Goal: Ask a question

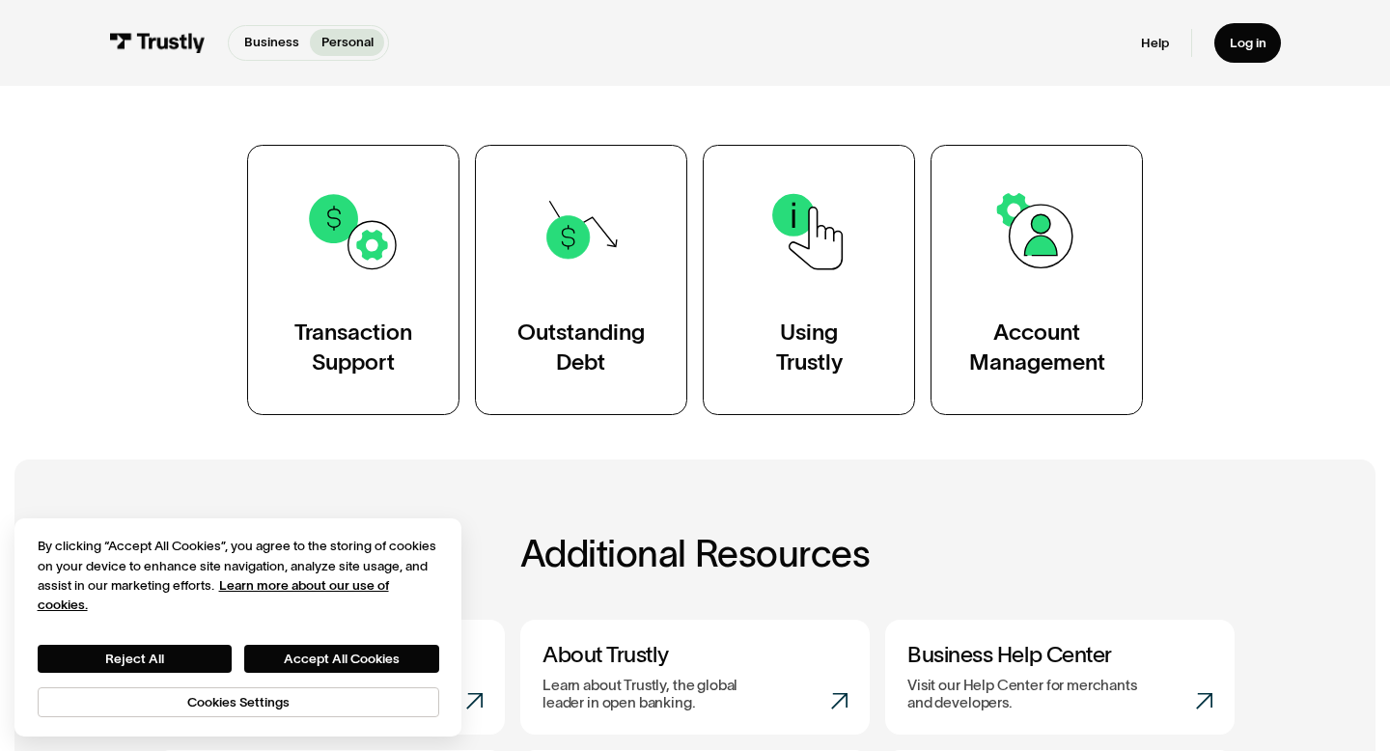
scroll to position [334, 0]
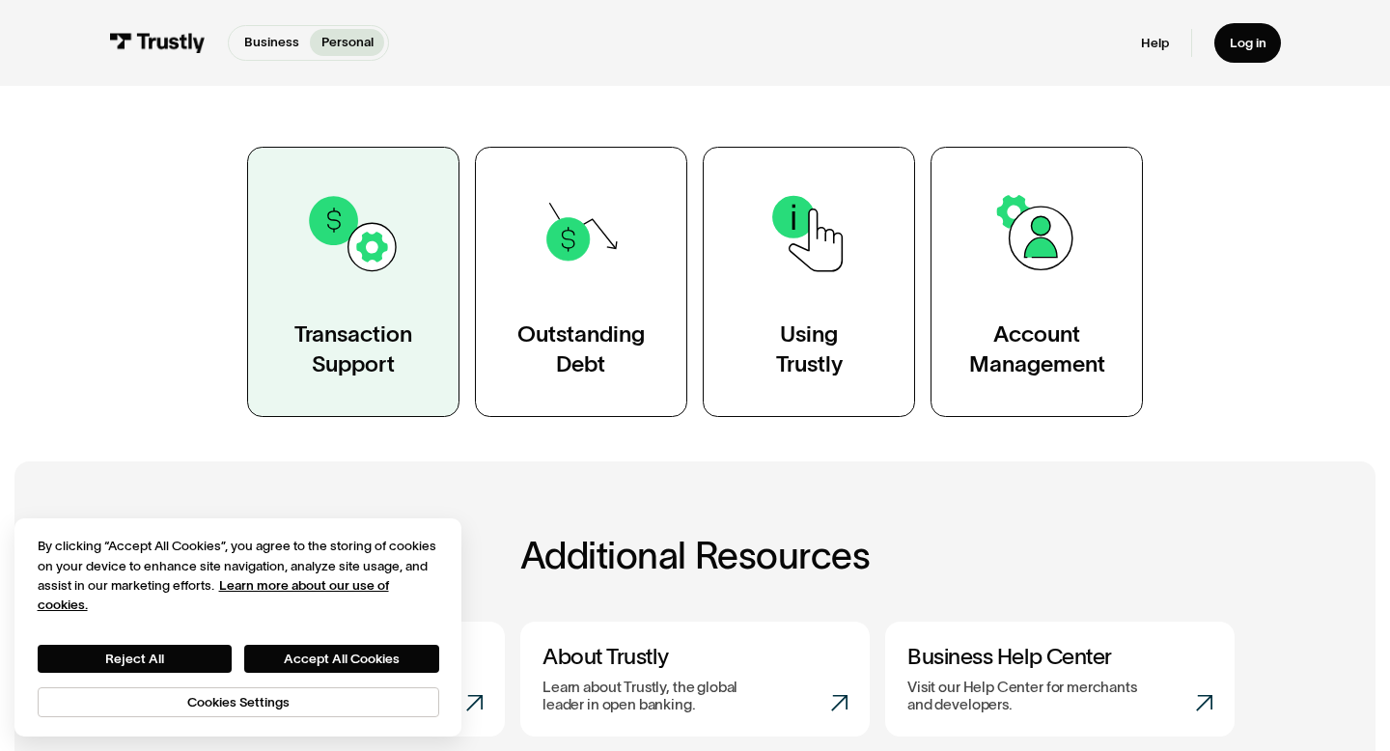
click at [385, 291] on link "Transaction Support" at bounding box center [353, 282] width 212 height 270
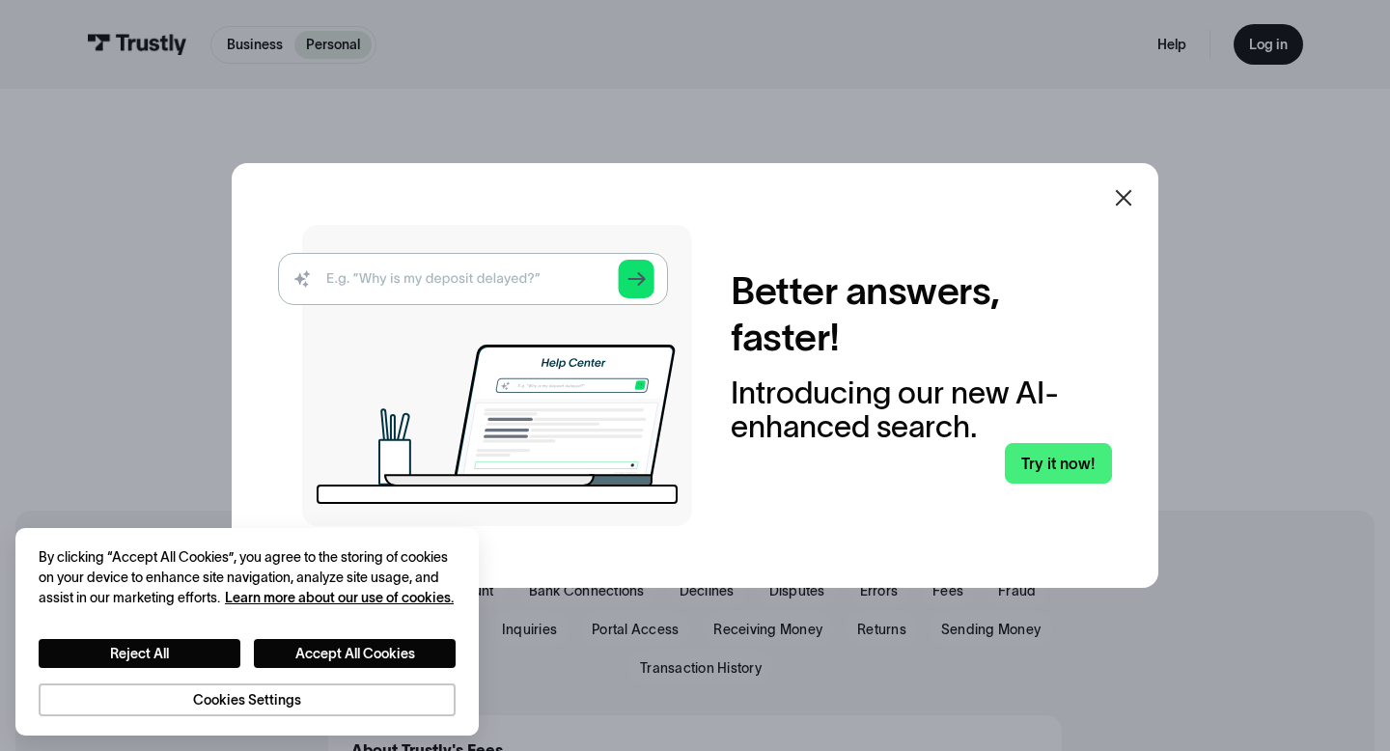
scroll to position [5, 0]
click at [1133, 187] on icon at bounding box center [1123, 197] width 23 height 23
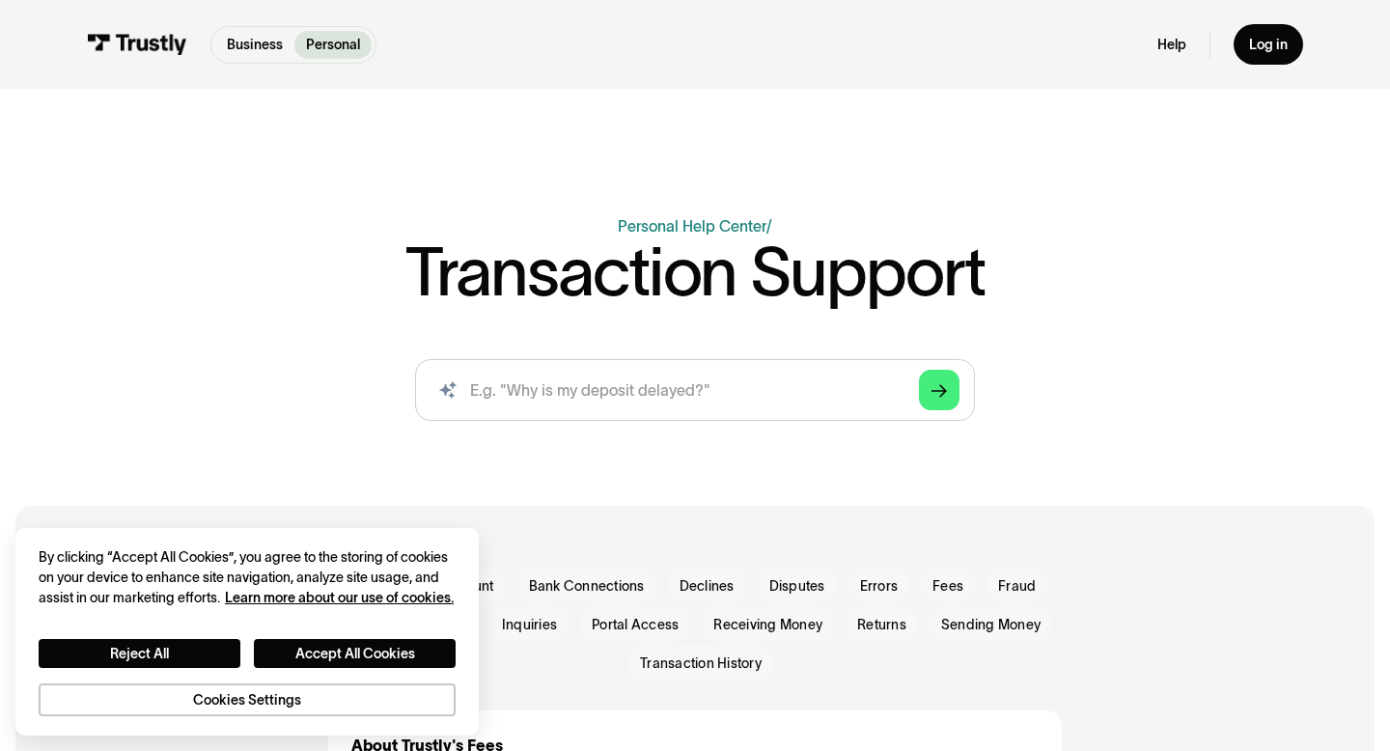
scroll to position [0, 0]
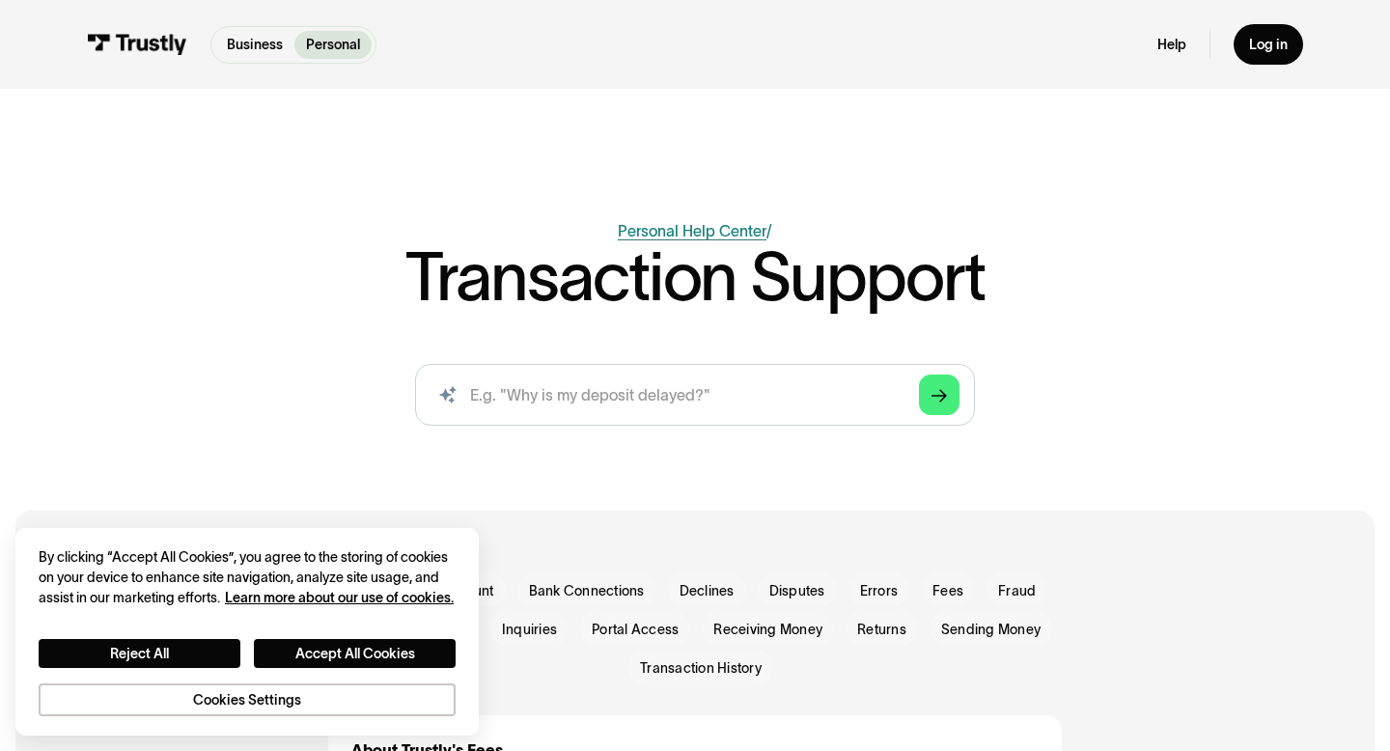
click at [685, 225] on link "Personal Help Center" at bounding box center [692, 230] width 149 height 17
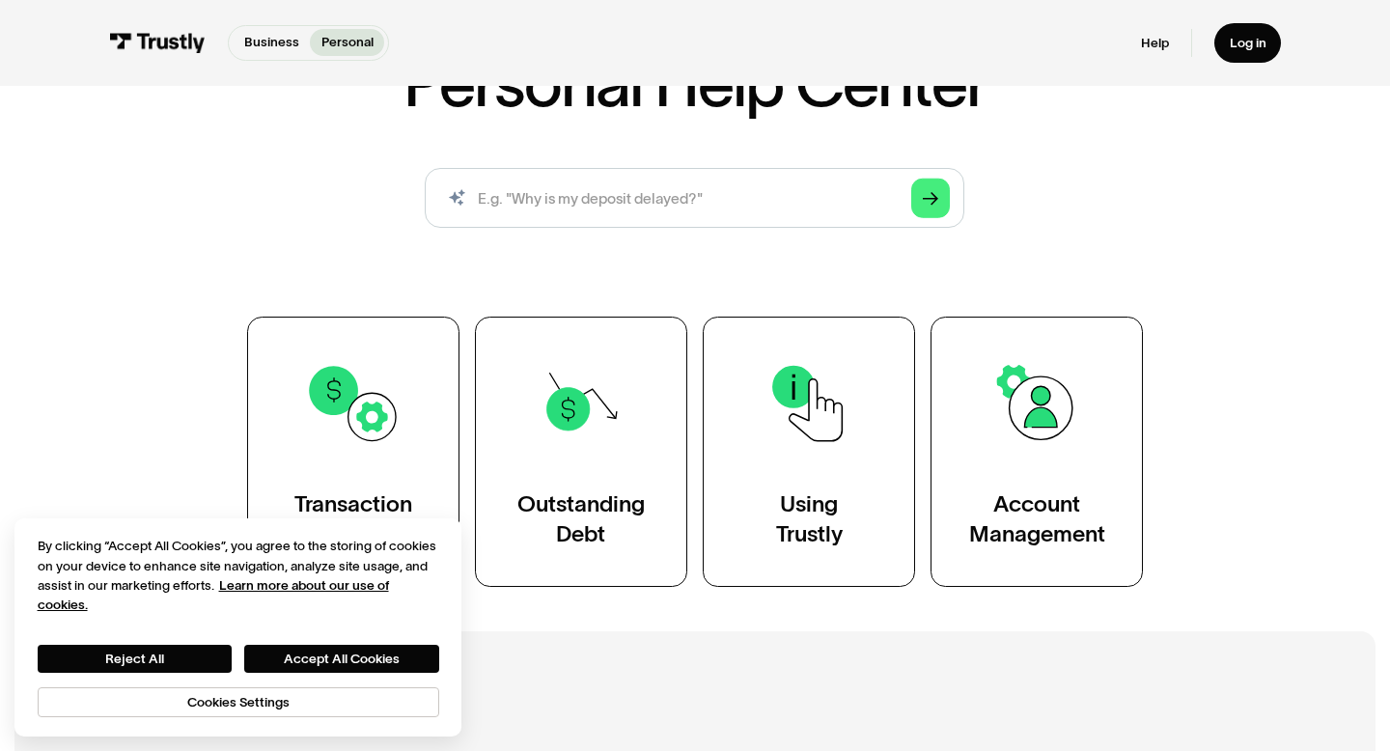
scroll to position [188, 0]
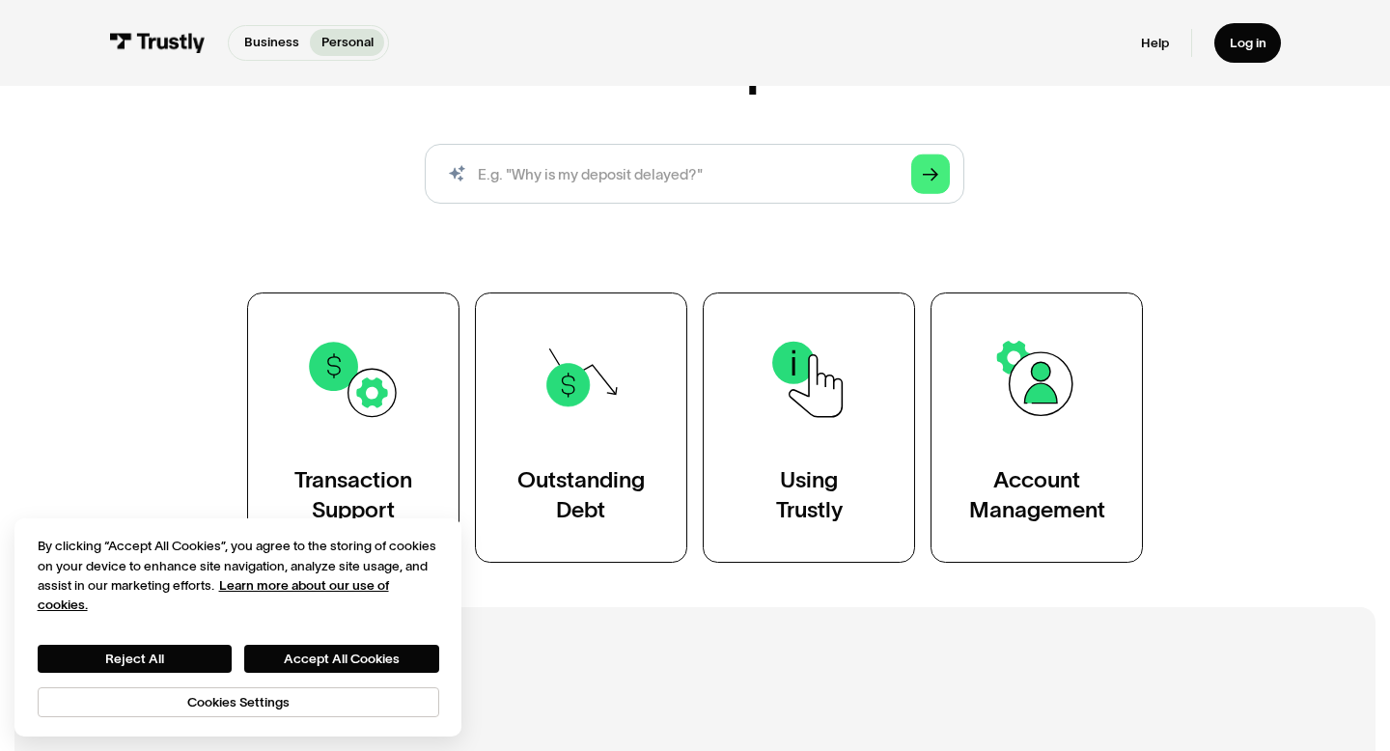
click at [1065, 156] on div "AI-powered search ( 1 / 4 ) Type your question and our smart search will find y…" at bounding box center [694, 181] width 1079 height 74
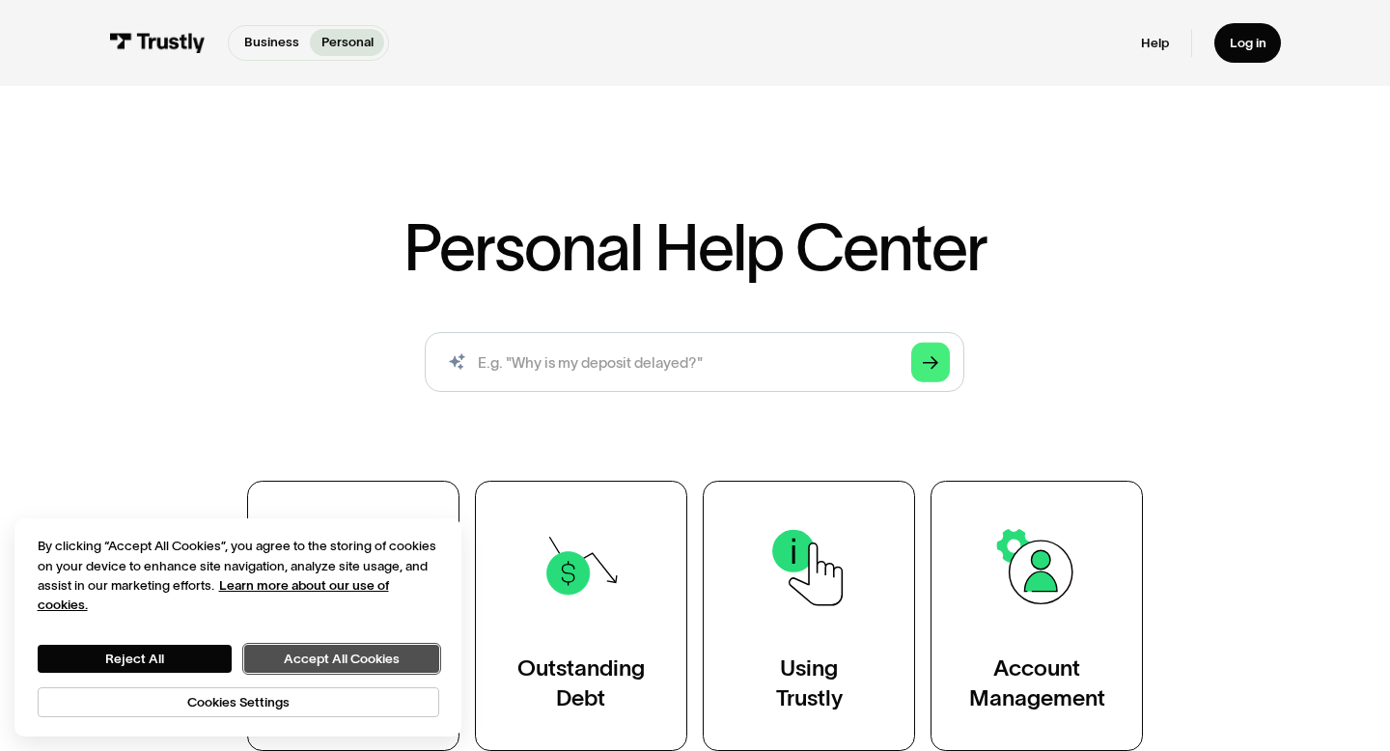
click at [301, 669] on button "Accept All Cookies" at bounding box center [341, 659] width 194 height 28
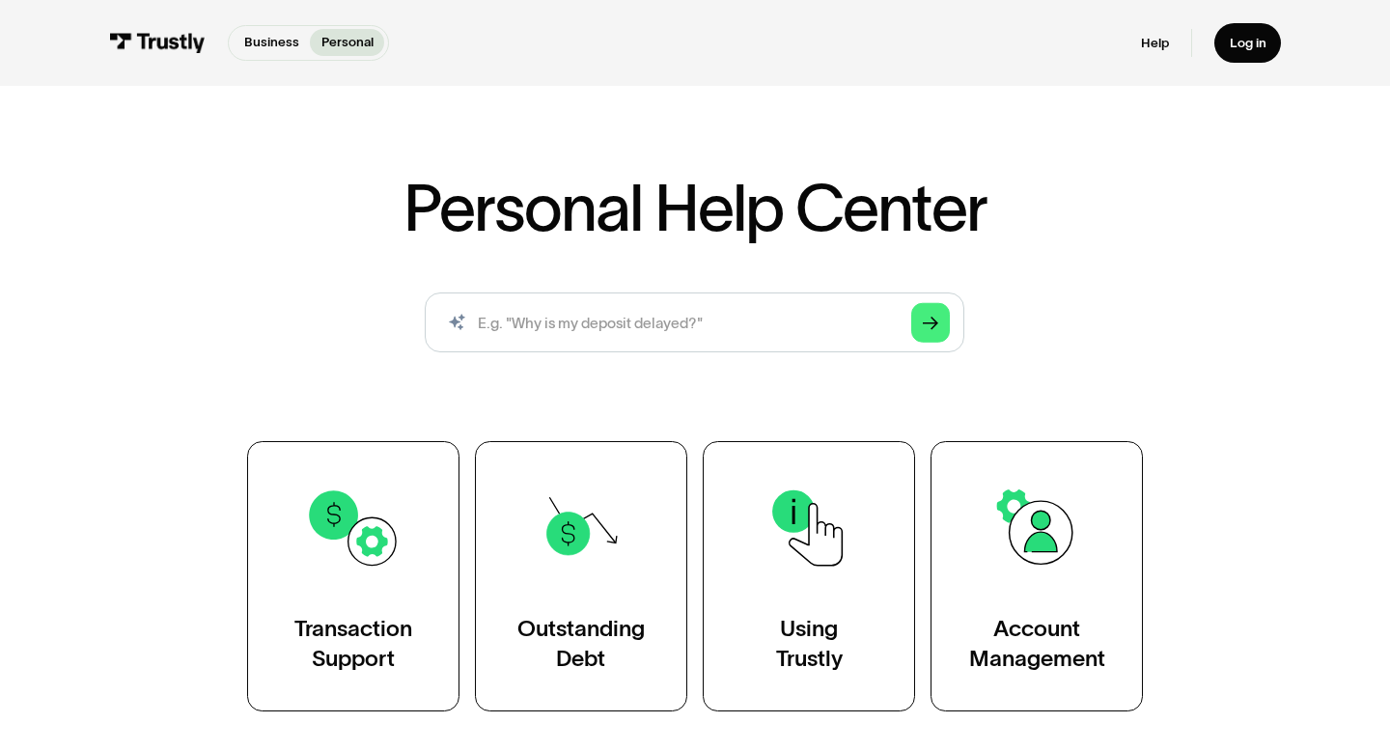
scroll to position [44, 0]
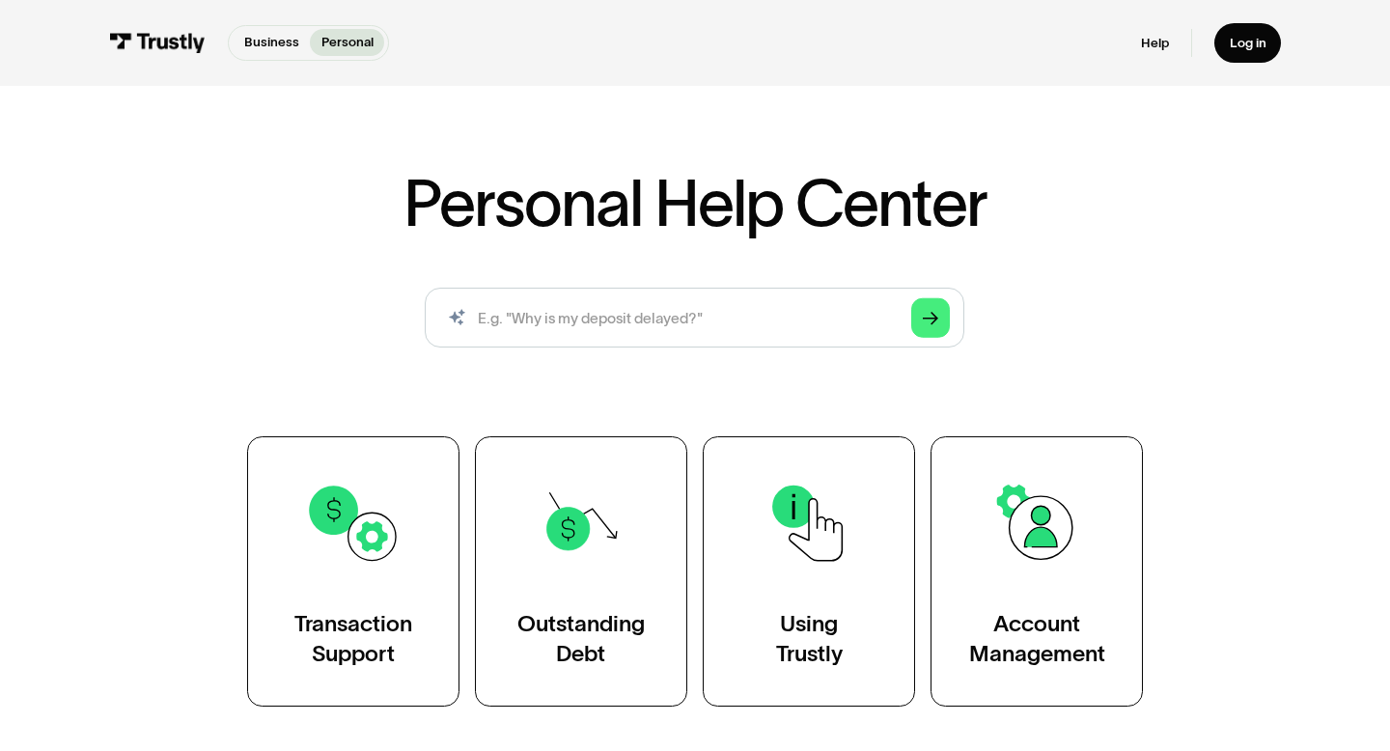
click at [1120, 156] on div "Personal Help Center AI-powered search ( 1 / 4 ) Type your question and our sma…" at bounding box center [695, 378] width 1390 height 655
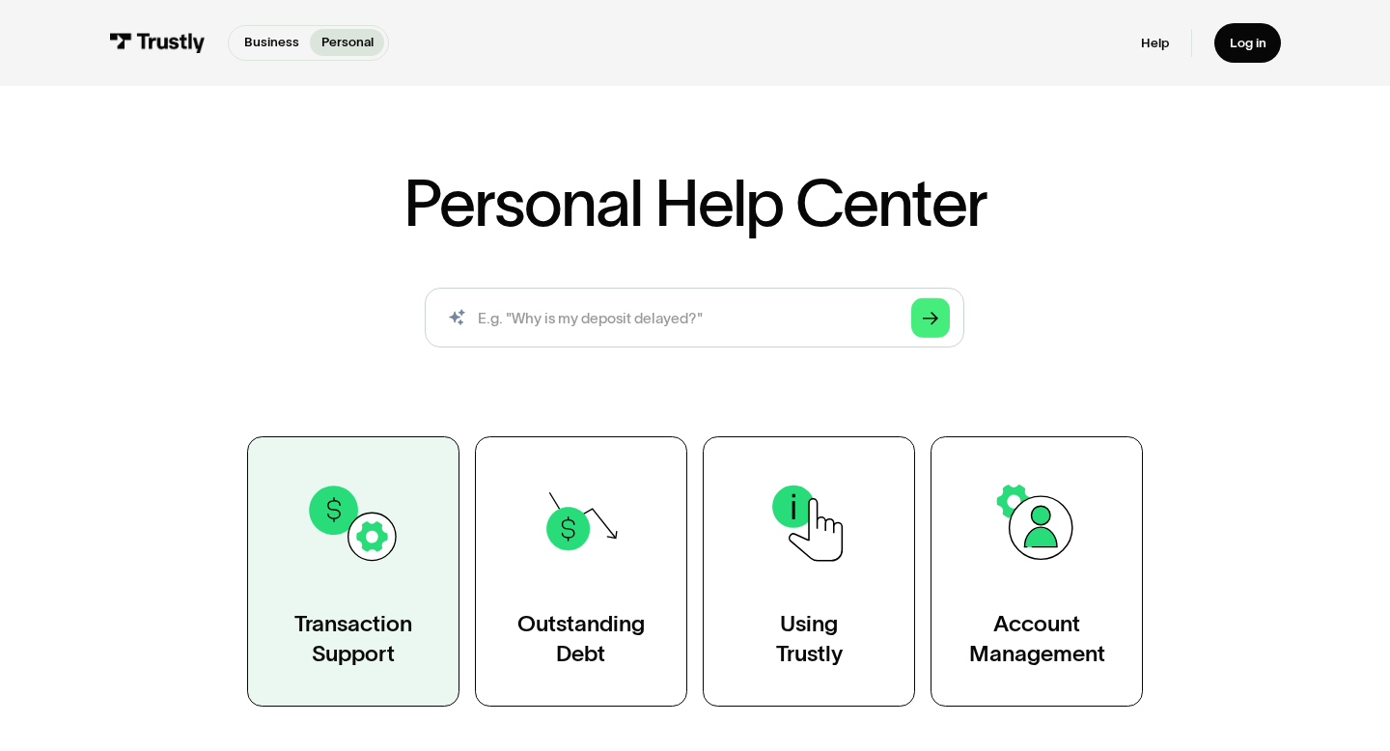
click at [401, 547] on link "Transaction Support" at bounding box center [353, 571] width 212 height 270
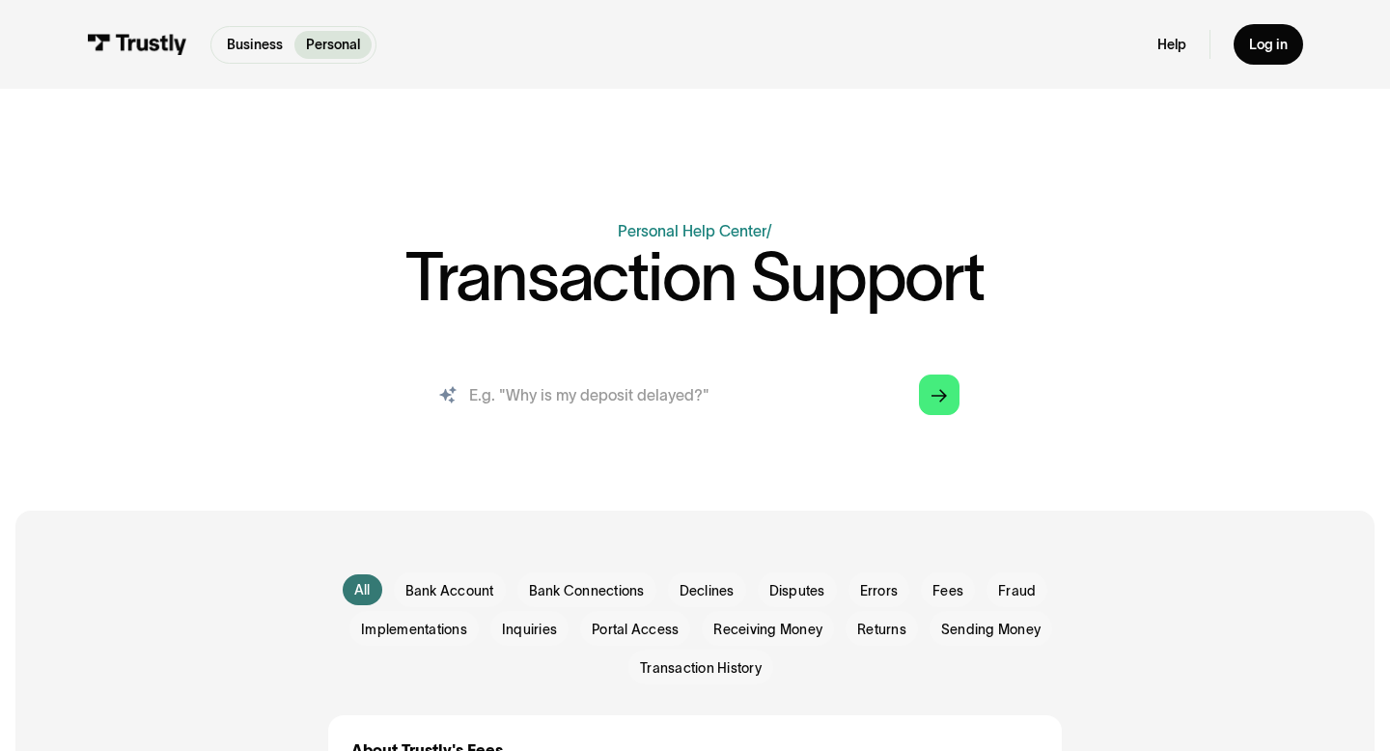
click at [551, 411] on input "search" at bounding box center [695, 395] width 560 height 62
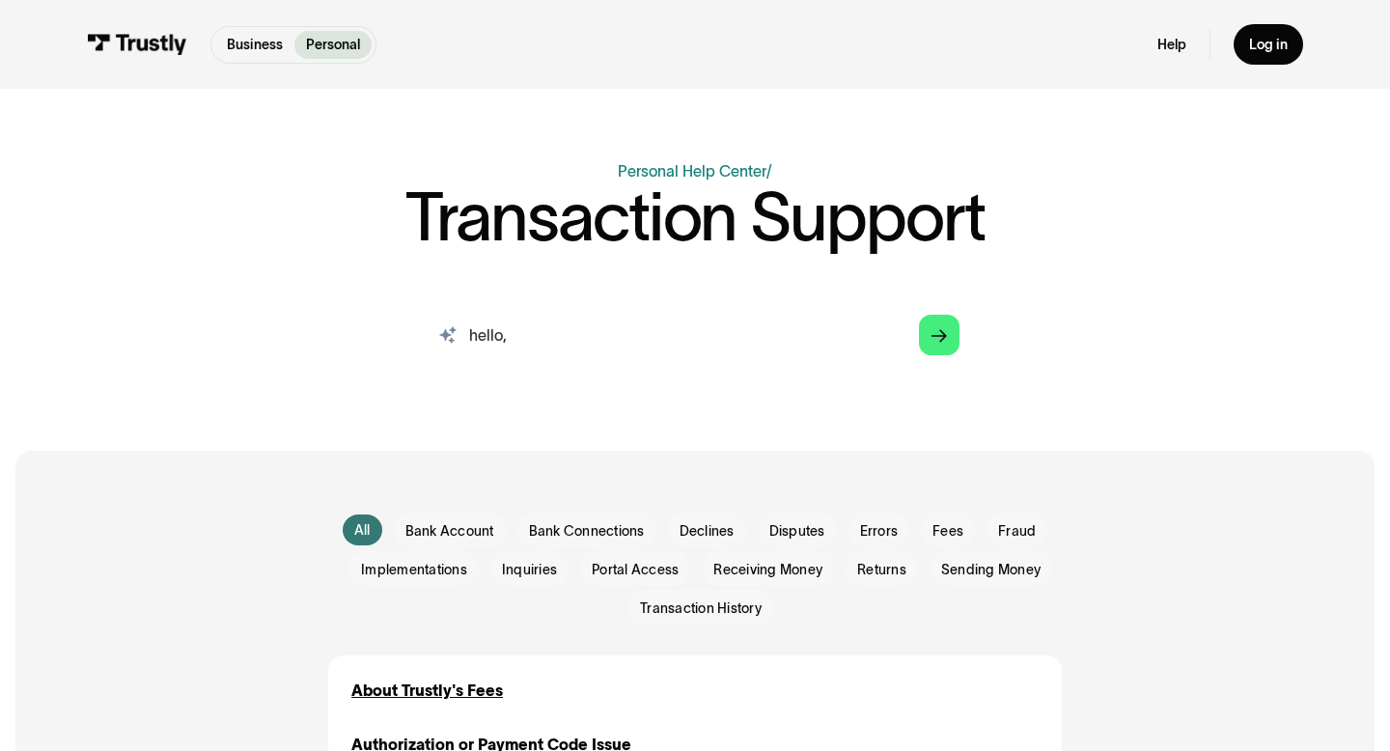
drag, startPoint x: 537, startPoint y: 348, endPoint x: 363, endPoint y: 343, distance: 173.8
click at [363, 343] on div "AI-powered search ( 1 / 4 ) Type your question and our smart search will find y…" at bounding box center [694, 342] width 1119 height 77
paste input "Hello, we are a company and we received payment from a customer through your gr…"
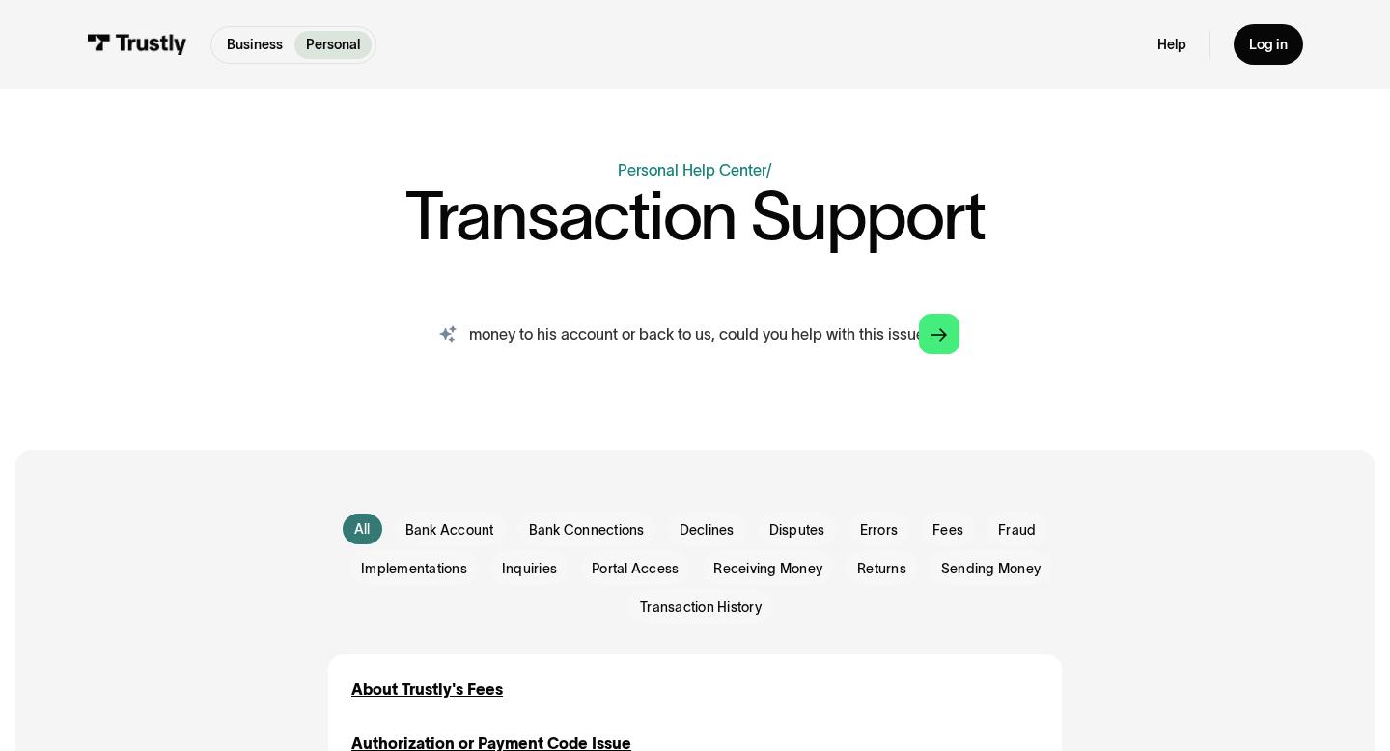
click at [493, 337] on input "Hello, we are a company and we received payment from a customer through your gr…" at bounding box center [695, 334] width 560 height 62
type input "Hello, we are a company and we received payment from a customer through your gr…"
click at [487, 330] on input "Hello, we are a company and we received payment from a customer through your gr…" at bounding box center [695, 334] width 560 height 62
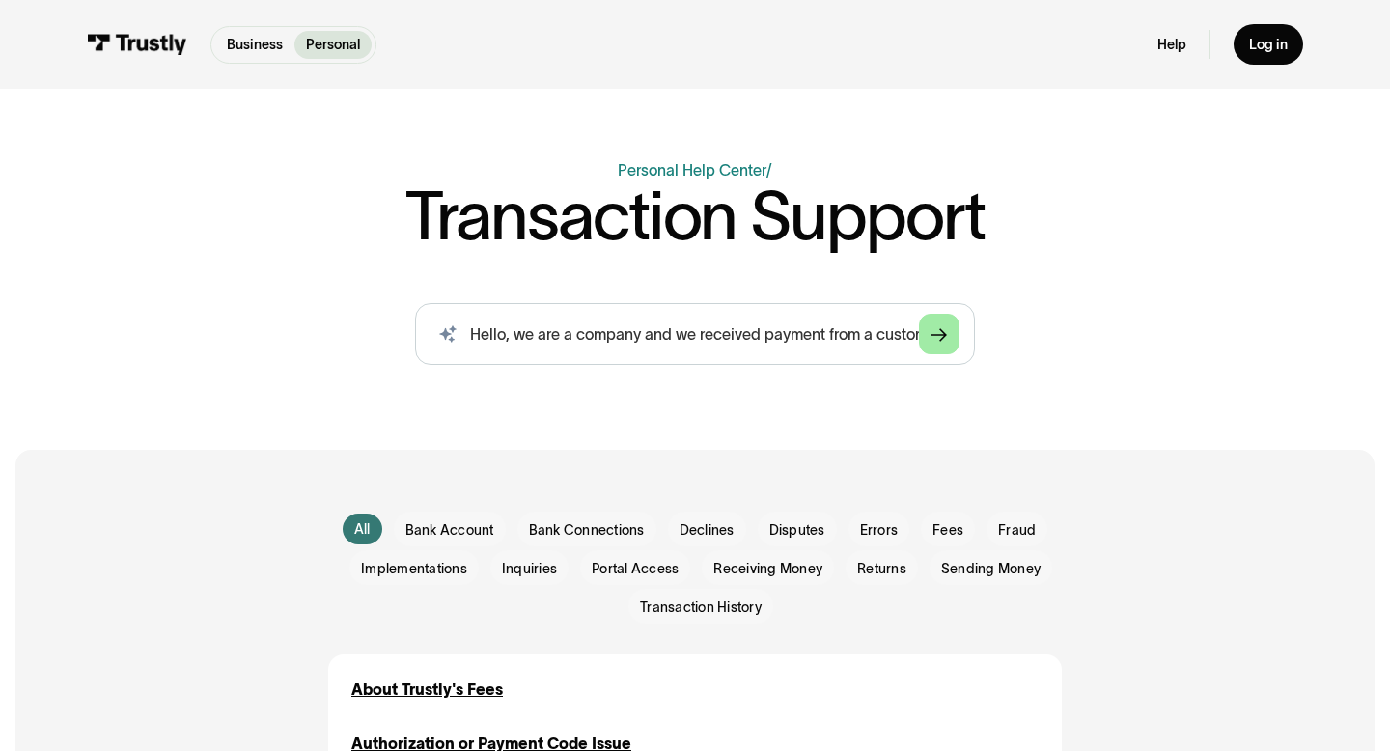
click at [944, 336] on polygon "Search" at bounding box center [938, 336] width 15 height 14
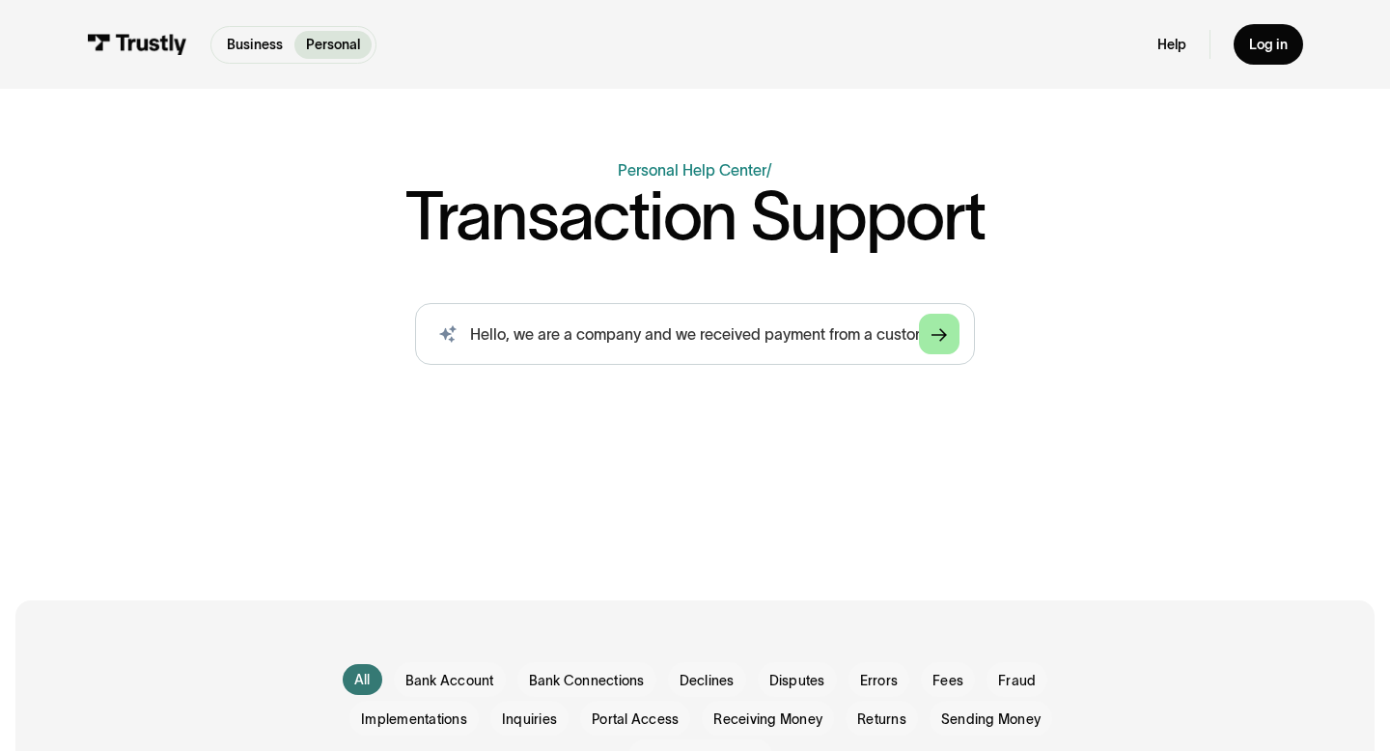
click at [930, 337] on link "Arrow Right" at bounding box center [939, 334] width 41 height 41
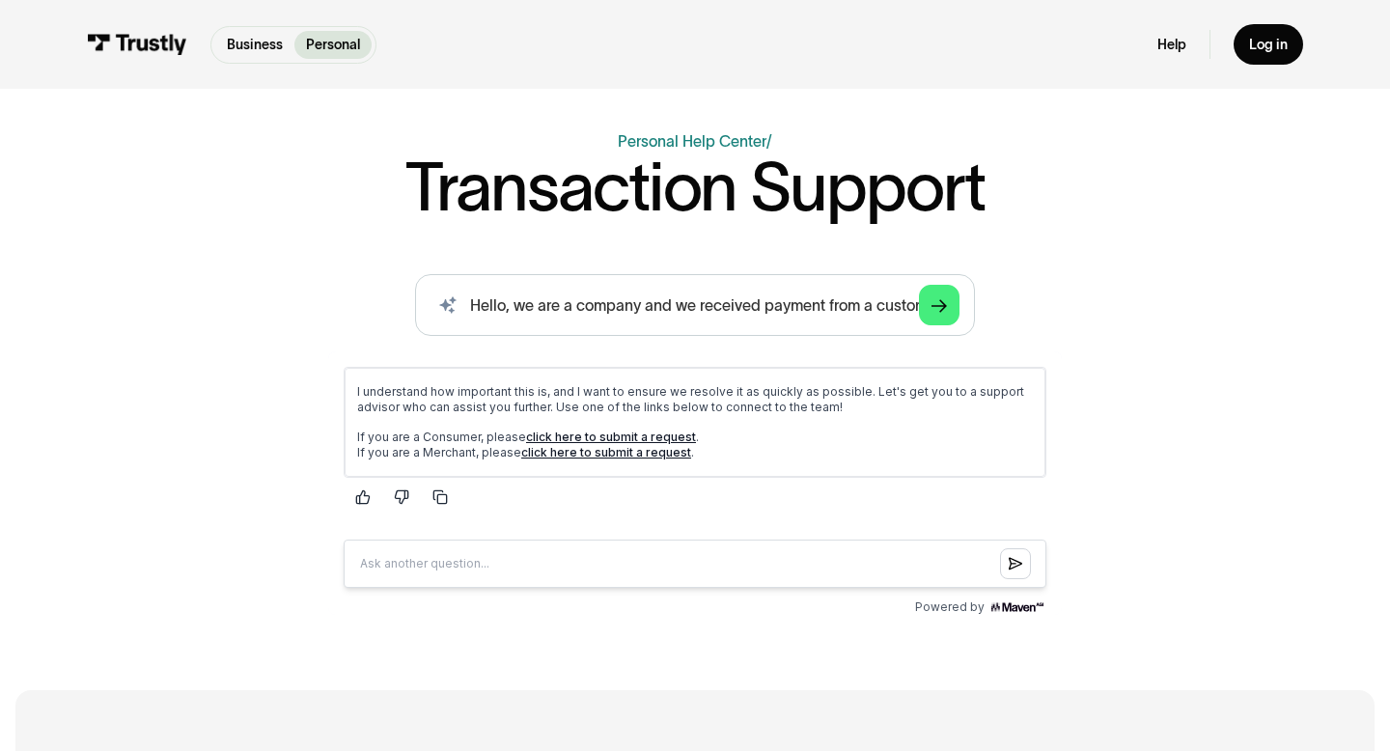
scroll to position [91, 0]
click at [652, 433] on link "click here to submit a request" at bounding box center [611, 435] width 170 height 14
drag, startPoint x: 473, startPoint y: 454, endPoint x: 423, endPoint y: 453, distance: 50.2
click at [423, 453] on p "If you are a Consumer, please click here to submit a request . If you are a Mer…" at bounding box center [695, 443] width 676 height 31
drag, startPoint x: 423, startPoint y: 438, endPoint x: 439, endPoint y: 436, distance: 16.5
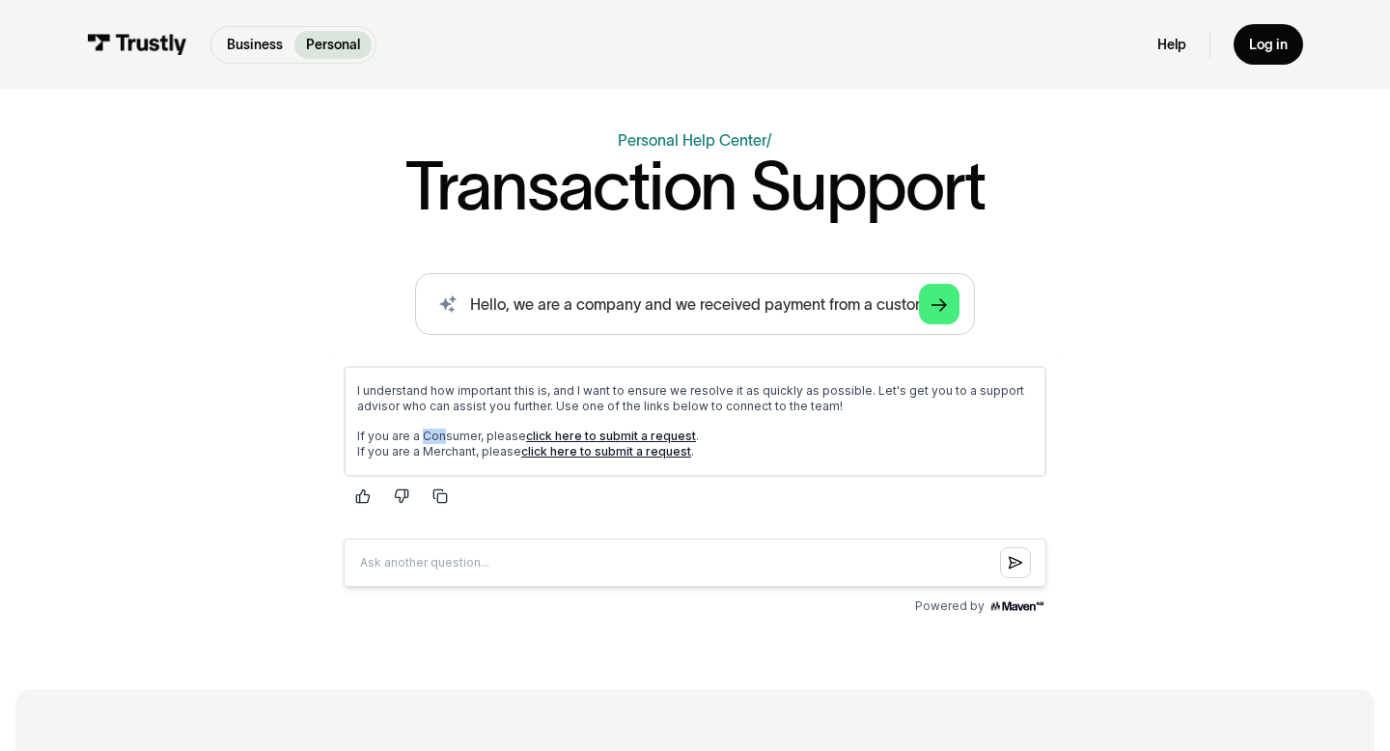
click at [439, 437] on p "If you are a Consumer, please click here to submit a request . If you are a Mer…" at bounding box center [695, 443] width 676 height 31
drag, startPoint x: 356, startPoint y: 436, endPoint x: 731, endPoint y: 468, distance: 375.8
click at [731, 468] on div "I understand how important this is, and I want to ensure we resolve it as quick…" at bounding box center [695, 421] width 701 height 109
copy p "If you are a Consumer, please click here to submit a request . If you are a Mer…"
click at [617, 446] on link "click here to submit a request" at bounding box center [606, 451] width 170 height 14
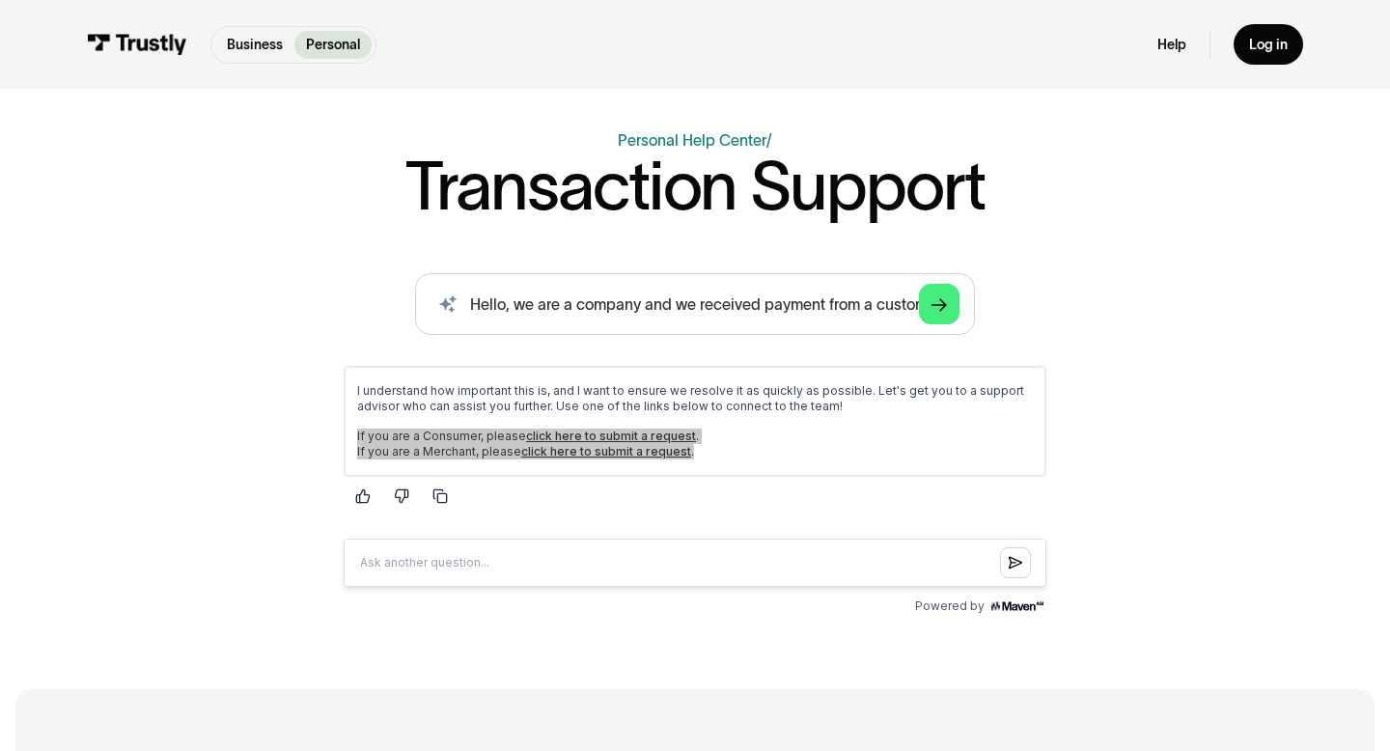
drag, startPoint x: 1107, startPoint y: 406, endPoint x: 473, endPoint y: 81, distance: 712.6
click at [1107, 406] on div "AI-powered search ( 1 / 4 ) Type your question and our smart search will find y…" at bounding box center [694, 446] width 1119 height 346
click at [752, 496] on div at bounding box center [695, 496] width 703 height 31
click at [654, 451] on link "click here to submit a request" at bounding box center [606, 451] width 170 height 14
